Goal: Contribute content: Add original content to the website for others to see

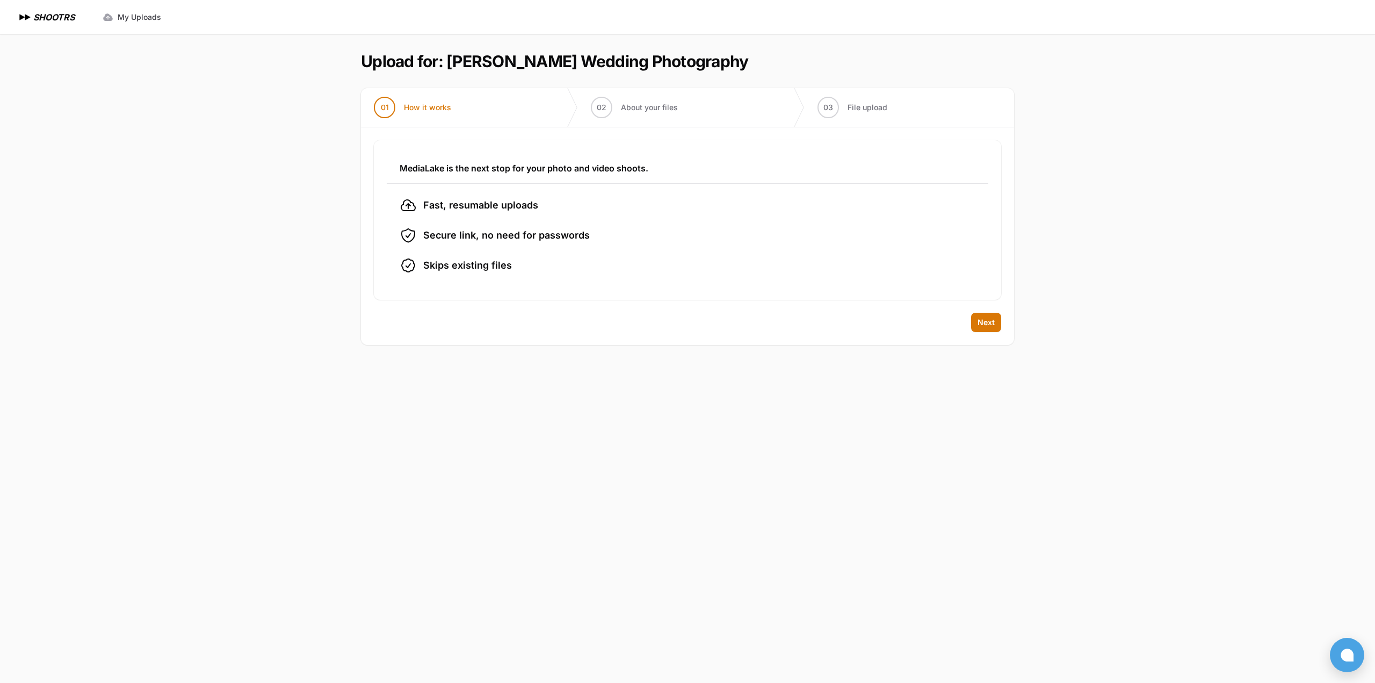
click at [63, 12] on h1 "SHOOTRS" at bounding box center [53, 17] width 41 height 13
click at [985, 327] on span "Next" at bounding box center [985, 322] width 17 height 11
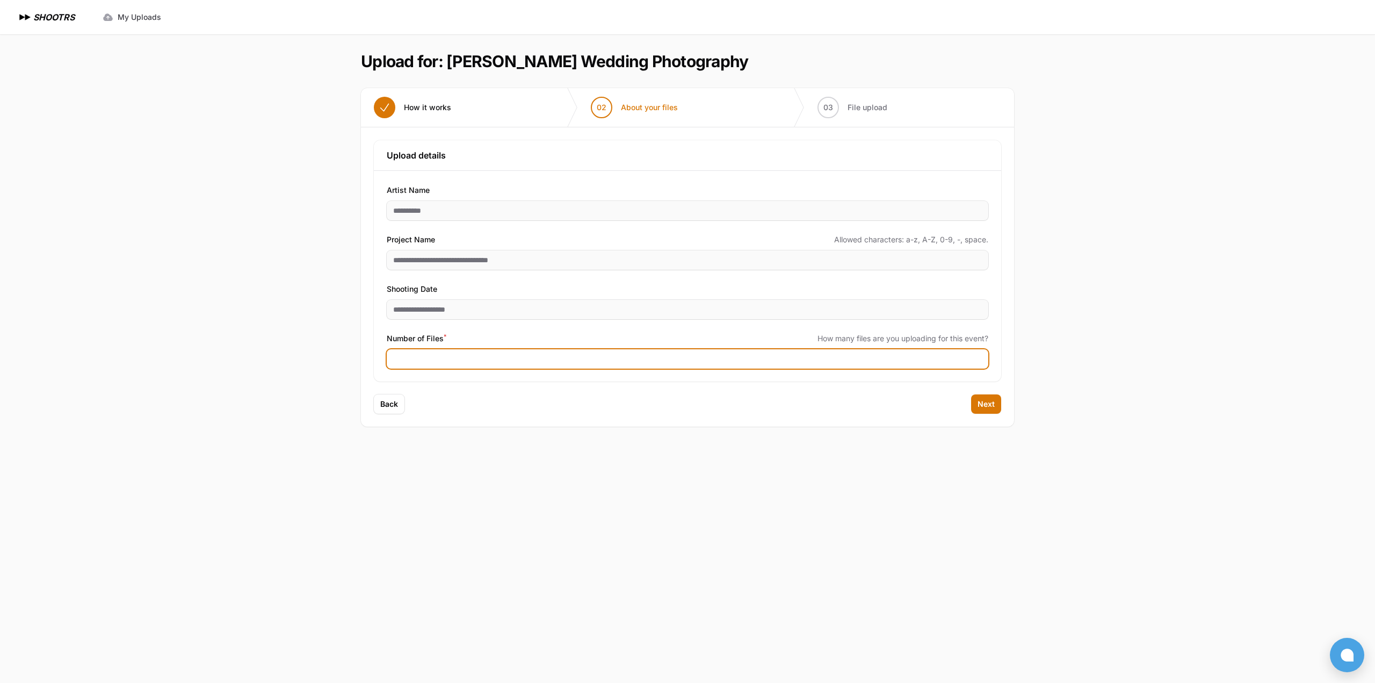
click at [421, 357] on input "Number of Files *" at bounding box center [687, 358] width 601 height 19
type input "***"
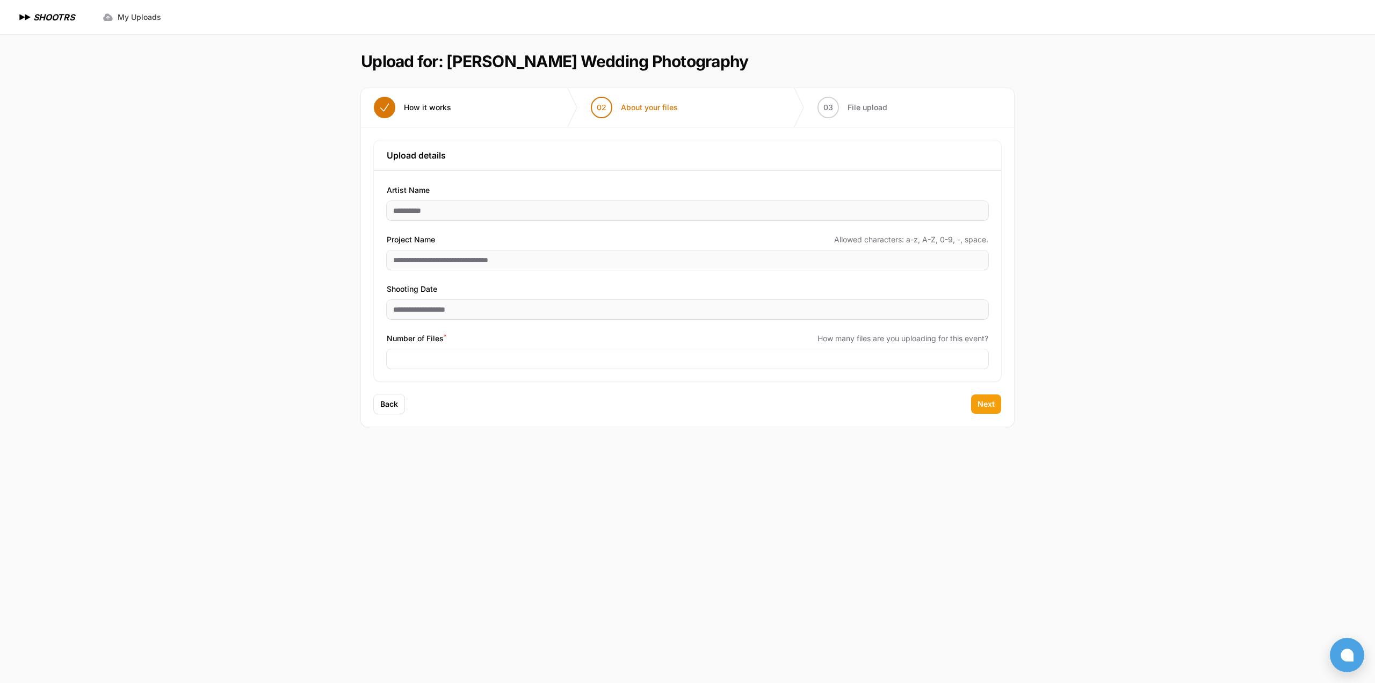
click at [994, 408] on span "Next" at bounding box center [985, 403] width 17 height 11
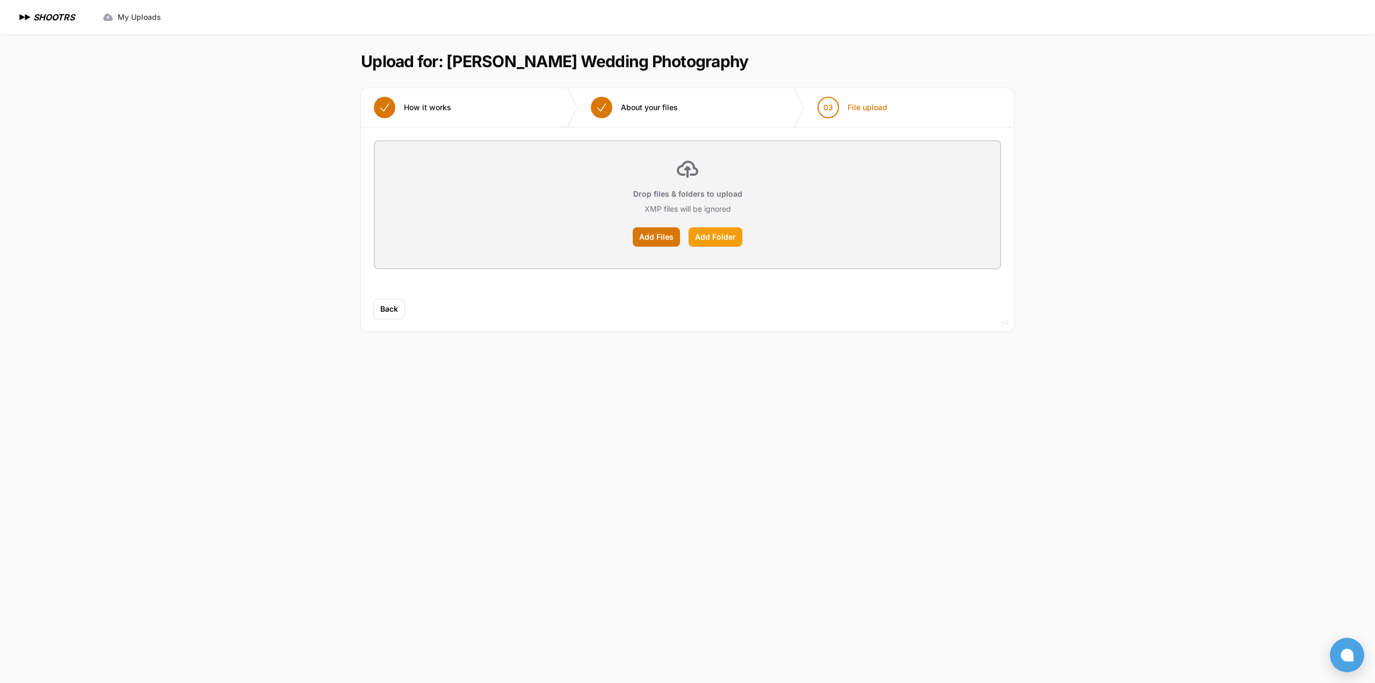
click at [726, 240] on label "Add Folder" at bounding box center [715, 236] width 54 height 19
click at [0, 0] on input "Add Folder" at bounding box center [0, 0] width 0 height 0
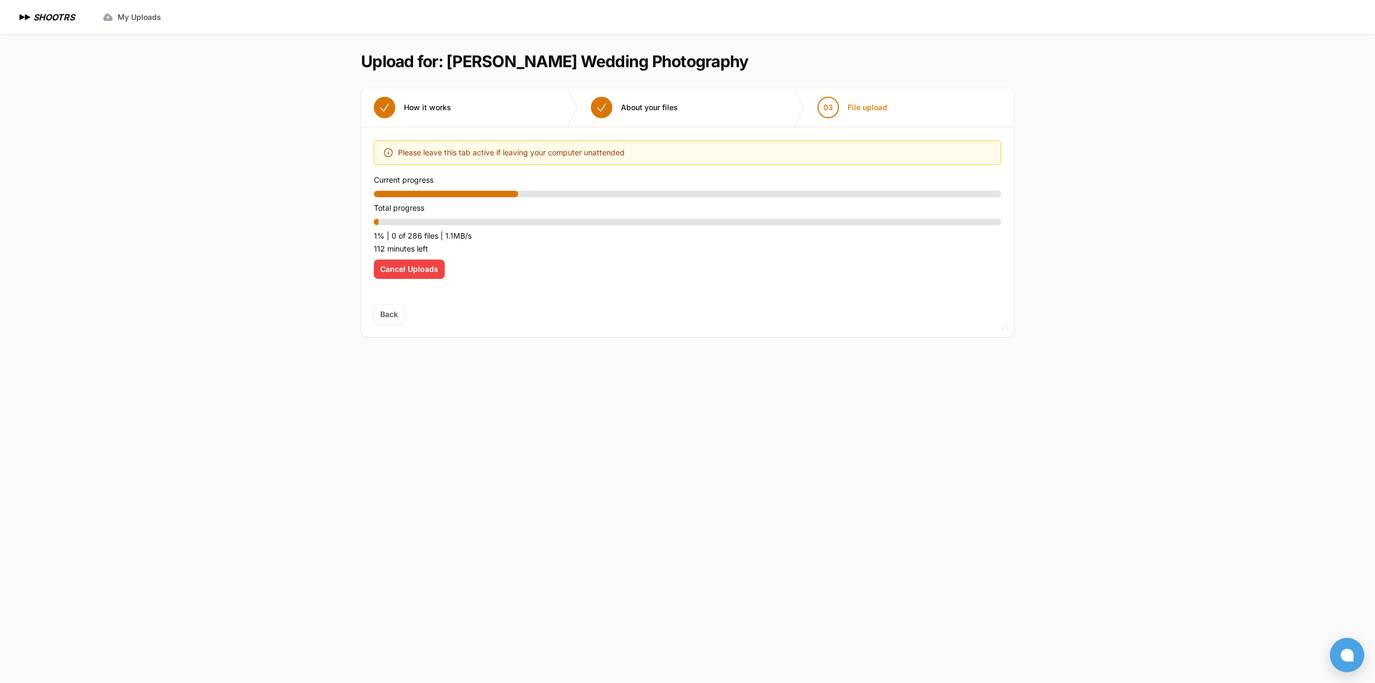
click at [416, 269] on span "Cancel Uploads" at bounding box center [409, 269] width 58 height 11
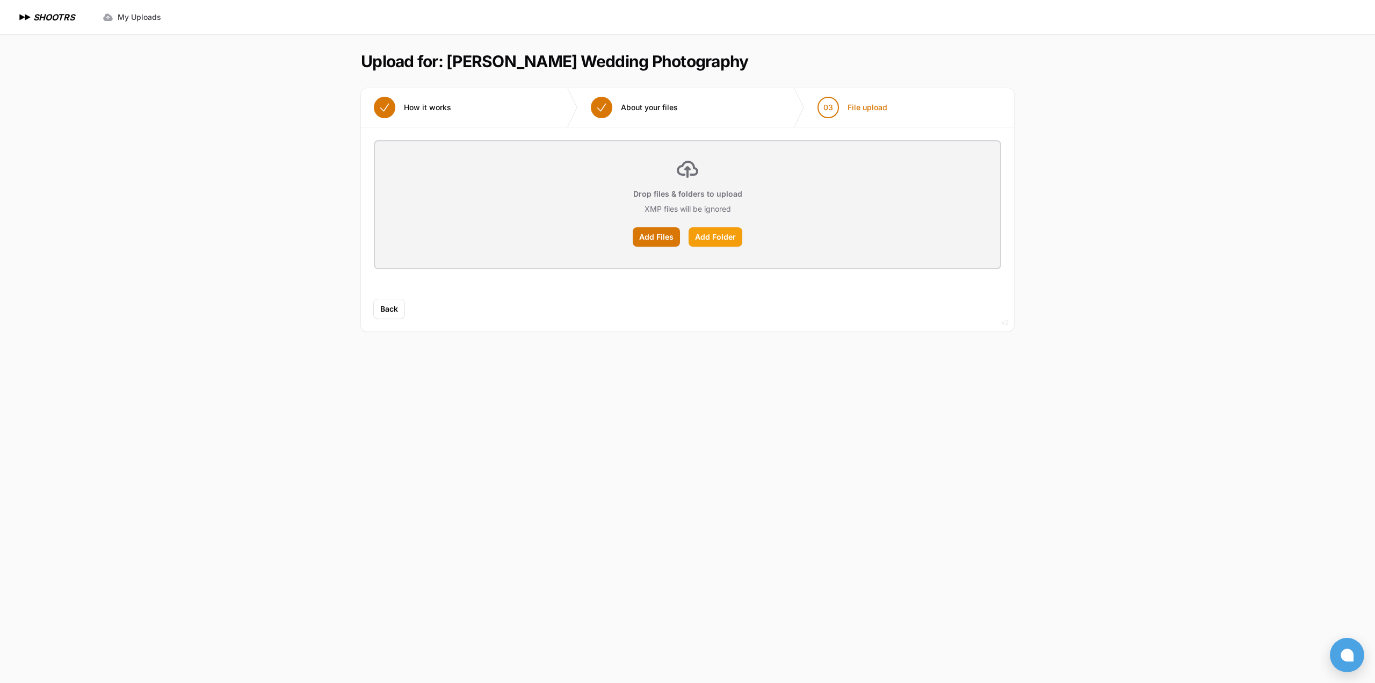
click at [727, 237] on label "Add Folder" at bounding box center [715, 236] width 54 height 19
click at [0, 0] on input "Add Folder" at bounding box center [0, 0] width 0 height 0
